Goal: Task Accomplishment & Management: Complete application form

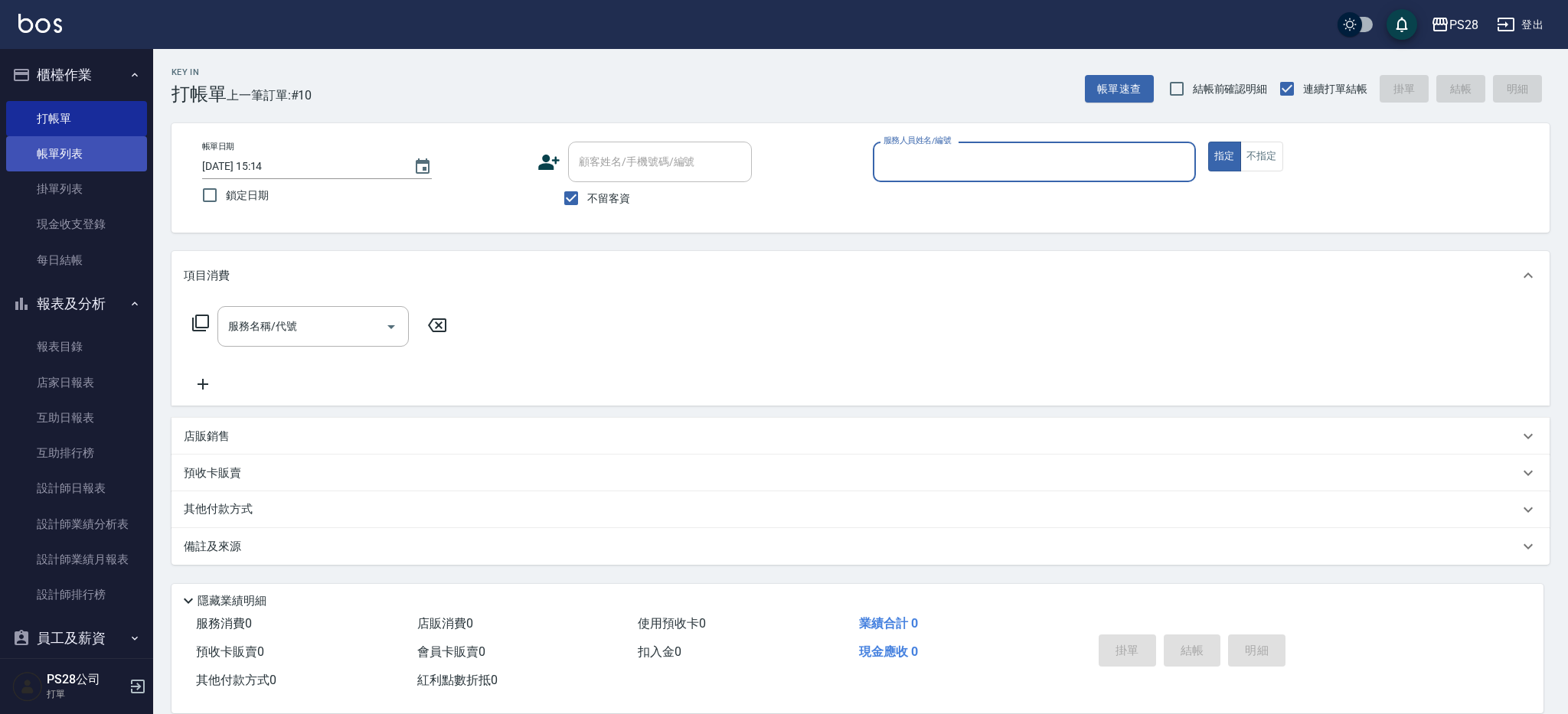
click at [73, 153] on link "帳單列表" at bounding box center [76, 154] width 141 height 35
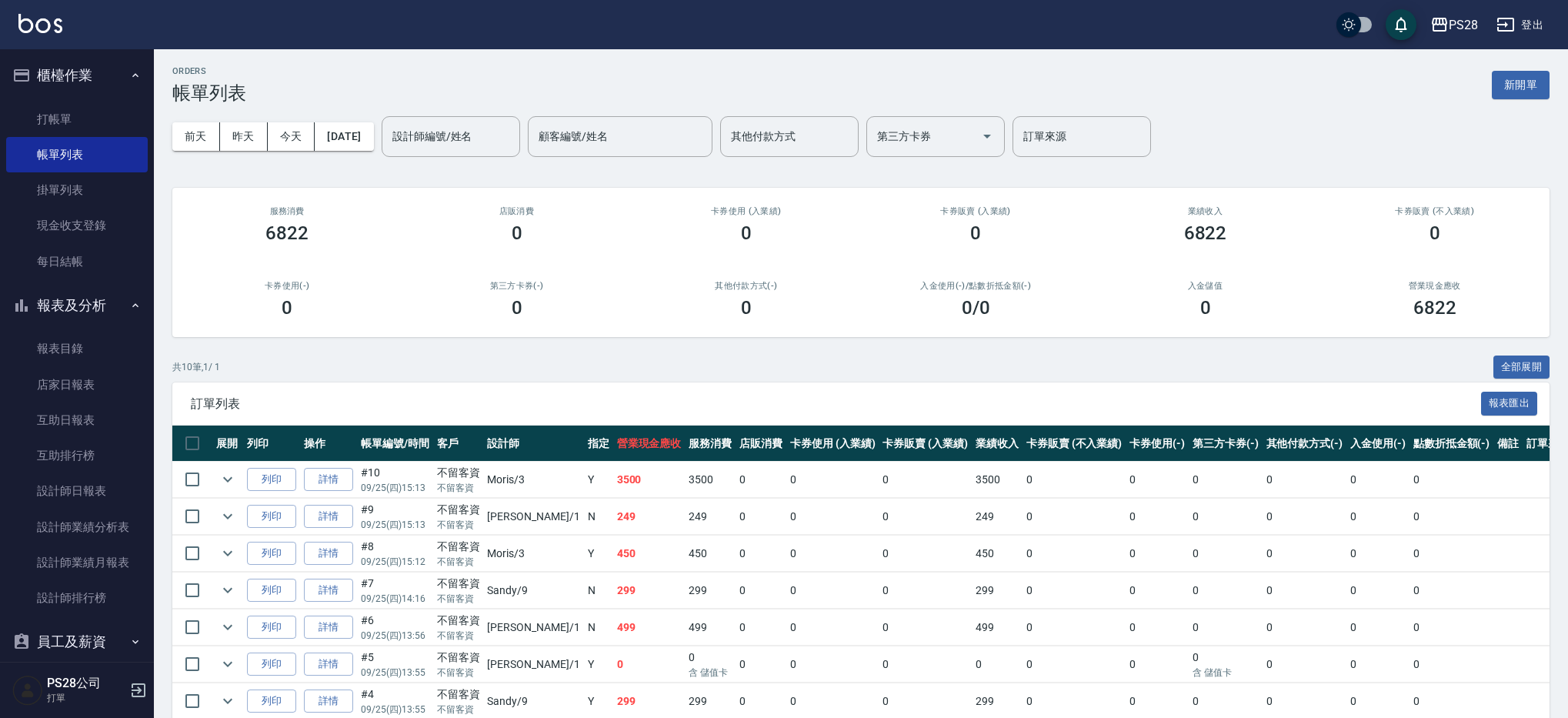
scroll to position [175, 0]
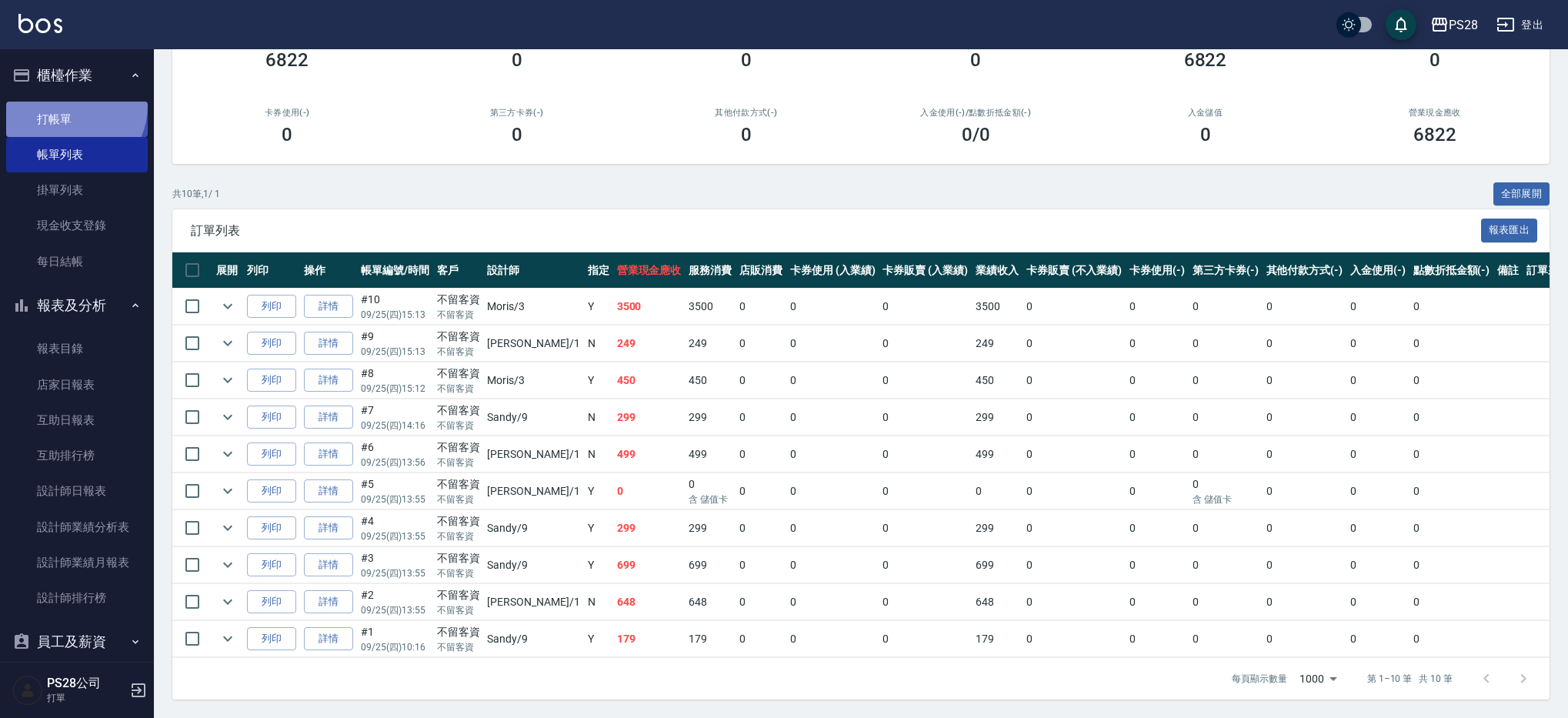
click at [69, 106] on link "打帳單" at bounding box center [76, 119] width 142 height 35
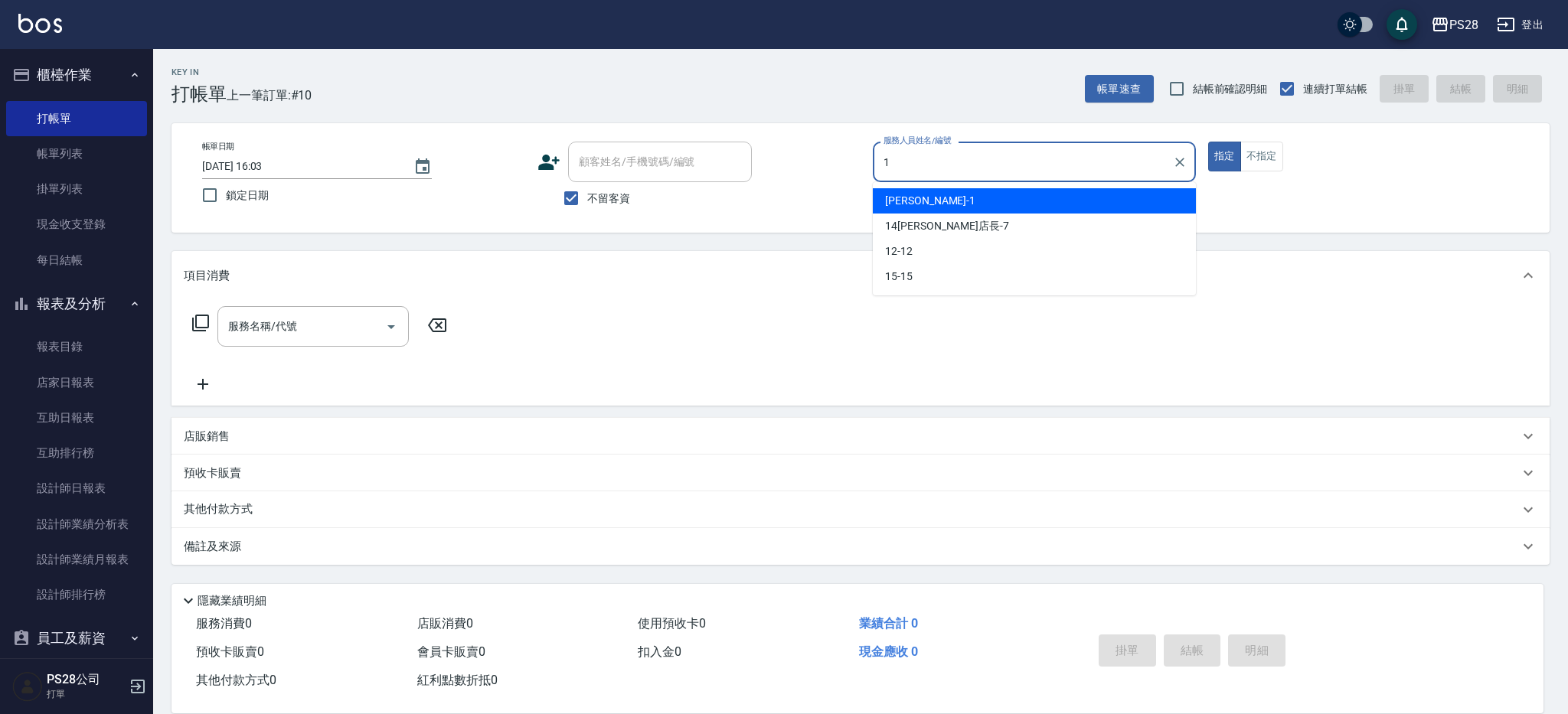
type input "[PERSON_NAME]-1"
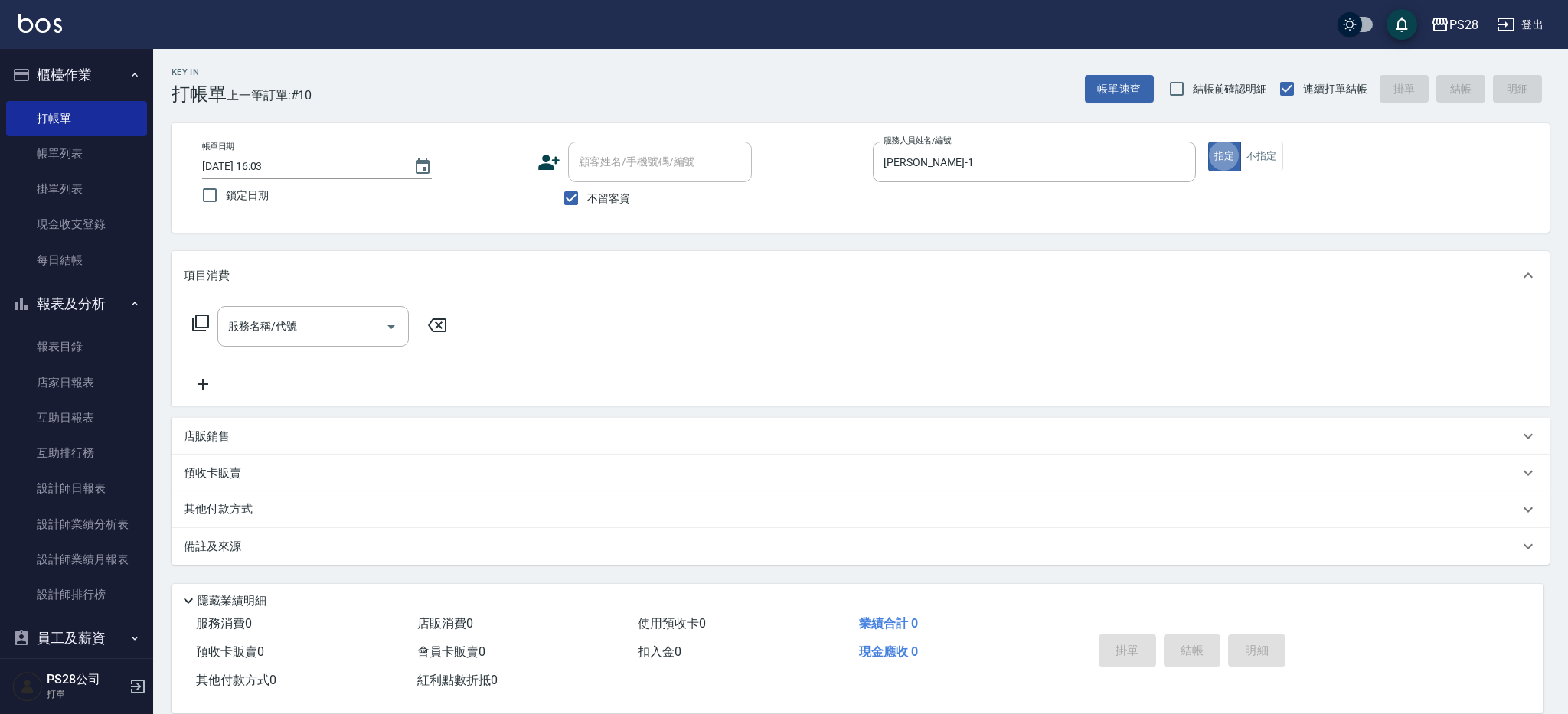
type button "true"
type input "-"
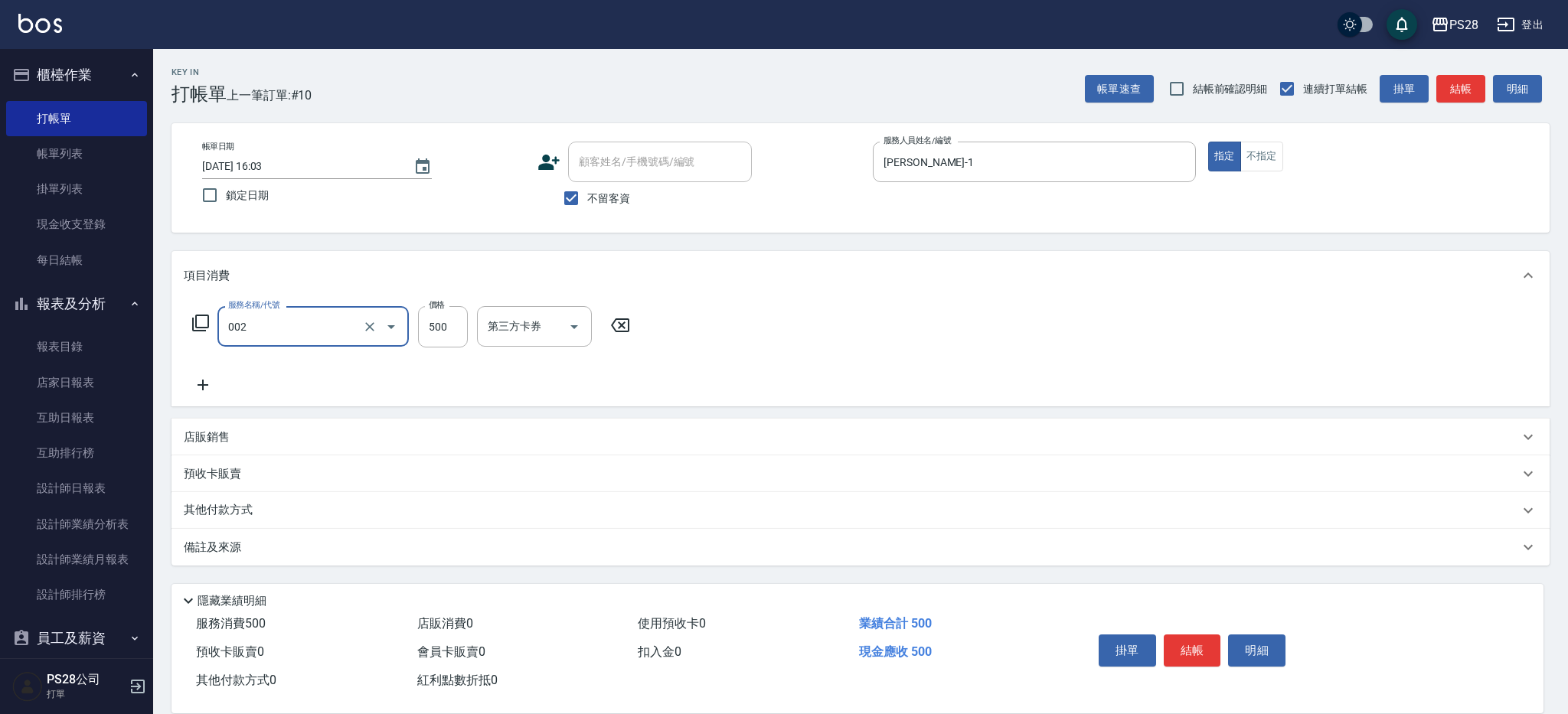
type input "洗剪D(002)"
type input "1"
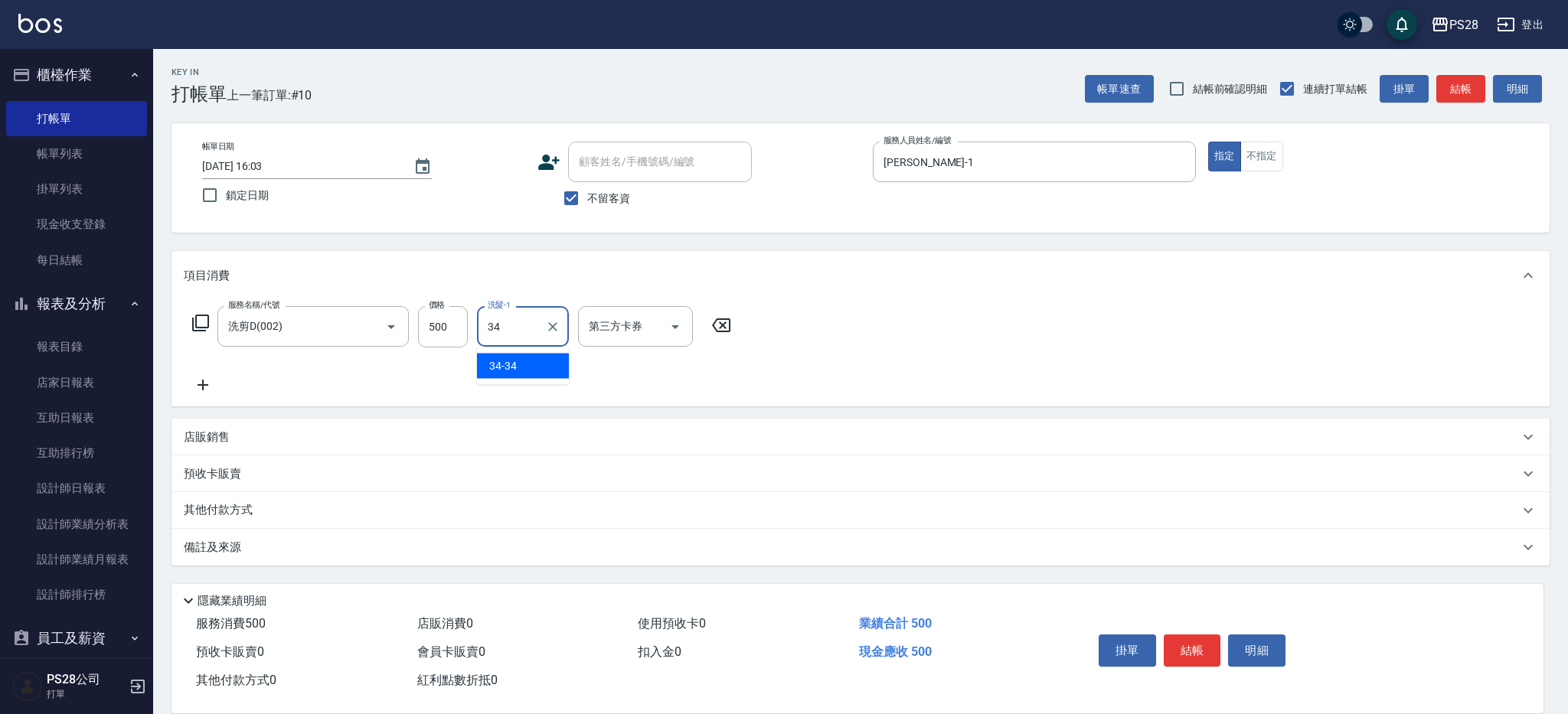
type input "34-34"
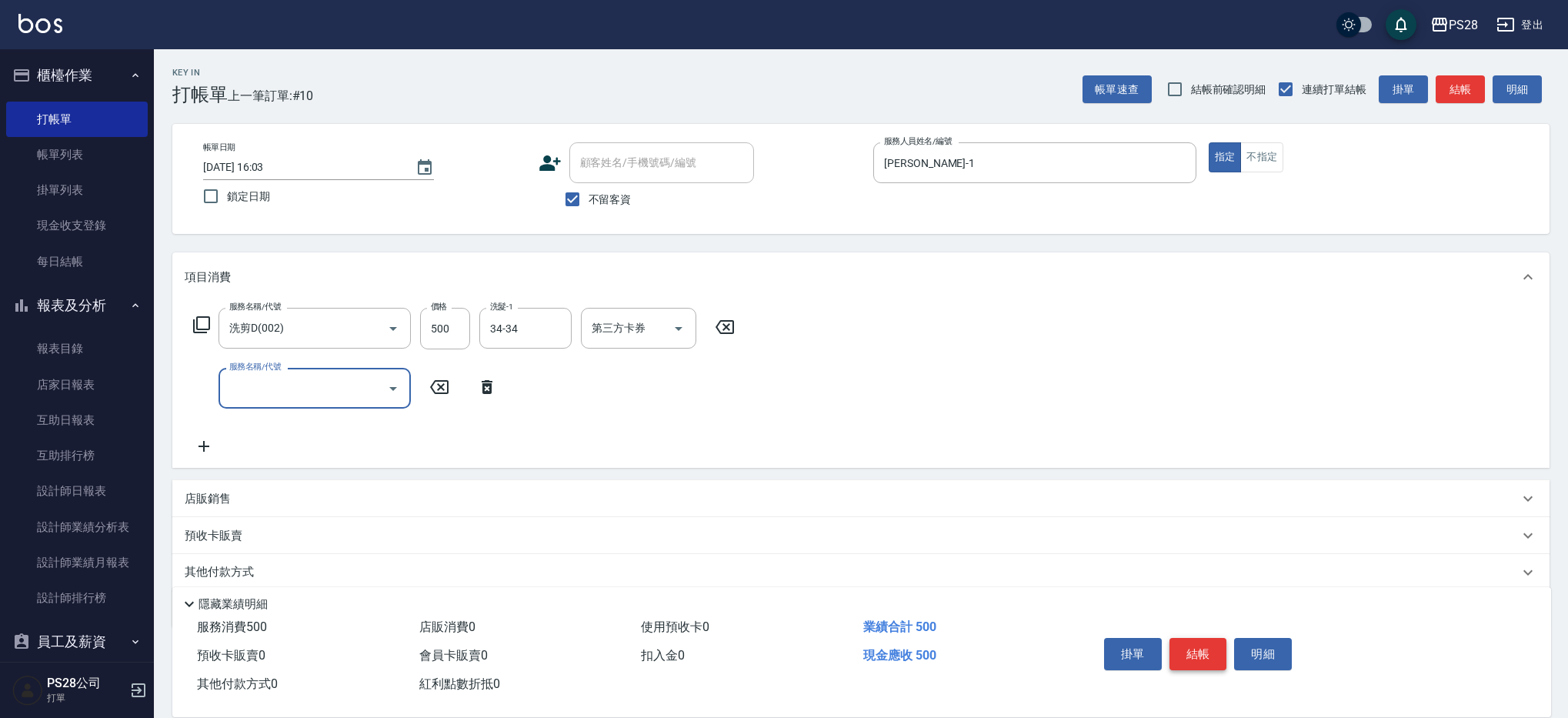
click at [1213, 651] on button "結帳" at bounding box center [1198, 653] width 58 height 32
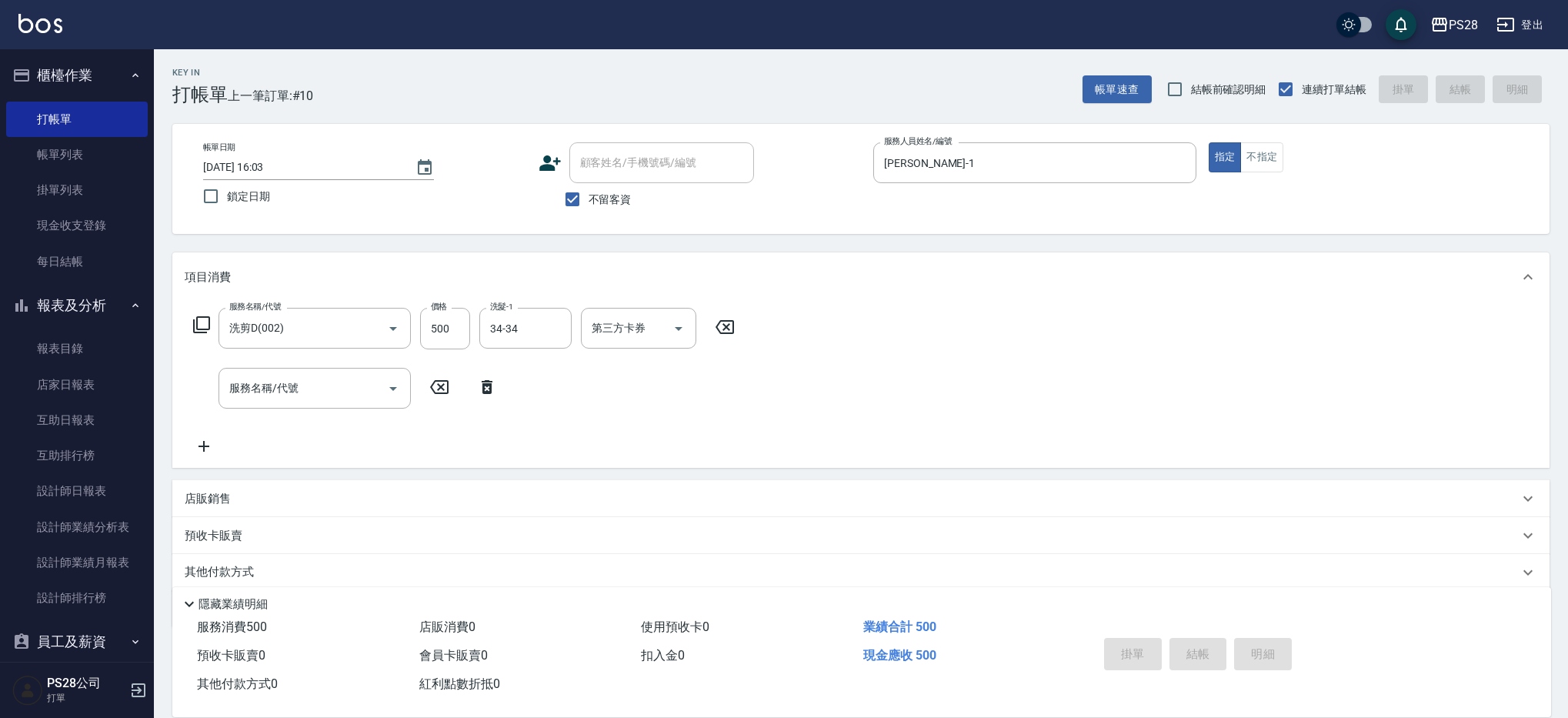
type input "[DATE] 16:16"
